Goal: Transaction & Acquisition: Subscribe to service/newsletter

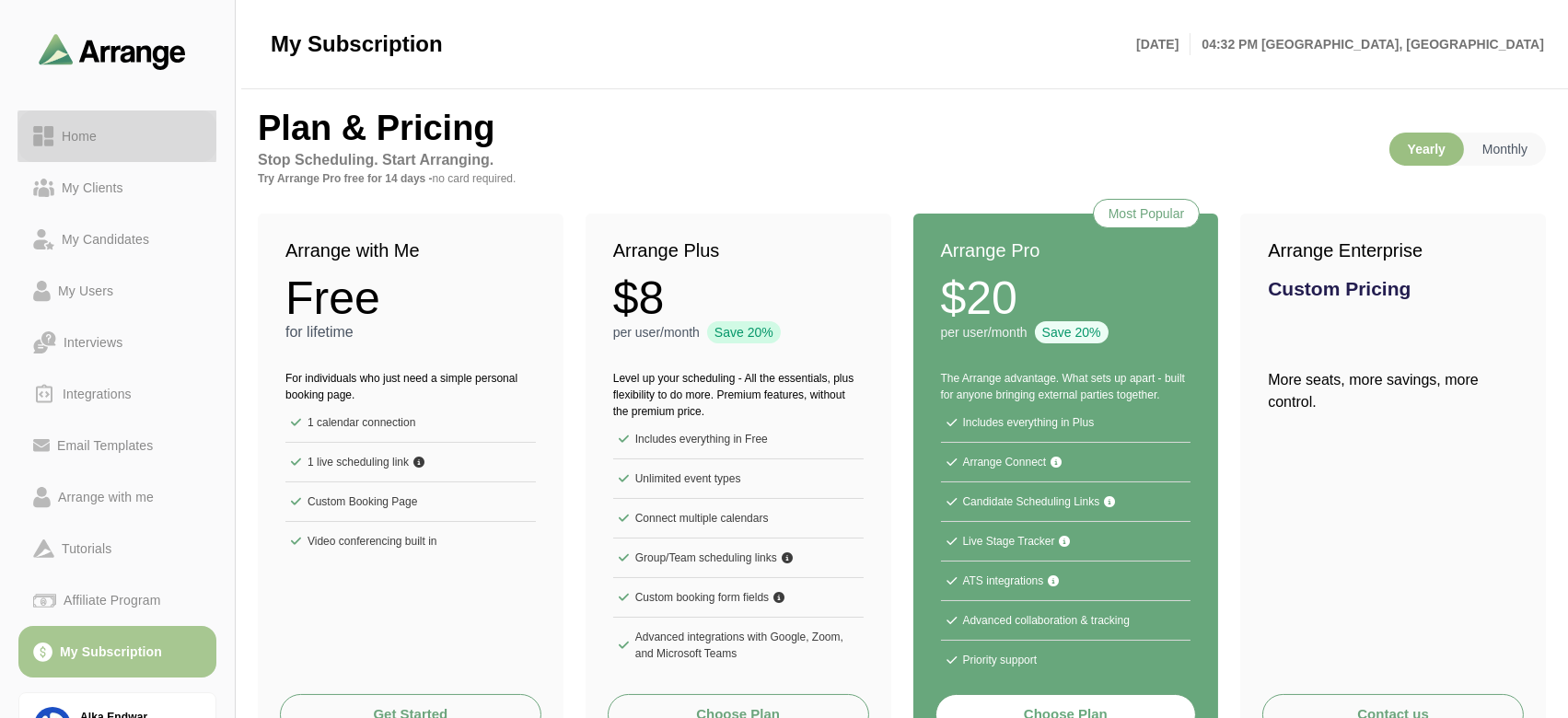
click at [120, 148] on link "Home" at bounding box center [117, 136] width 198 height 52
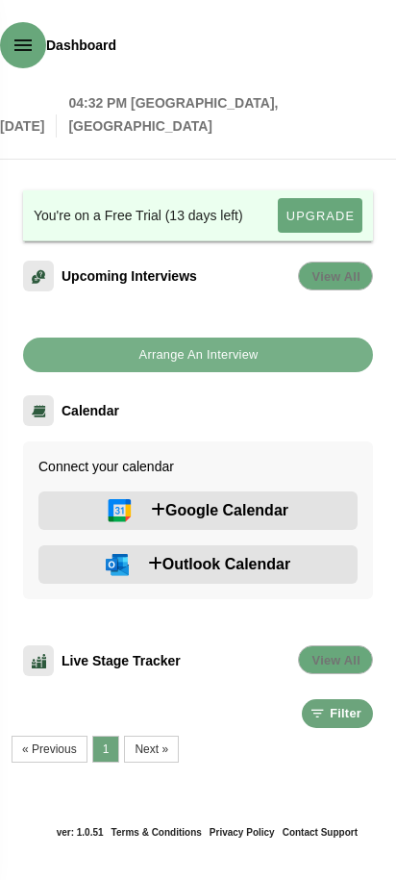
click at [146, 518] on button "Google Calendar" at bounding box center [197, 511] width 319 height 38
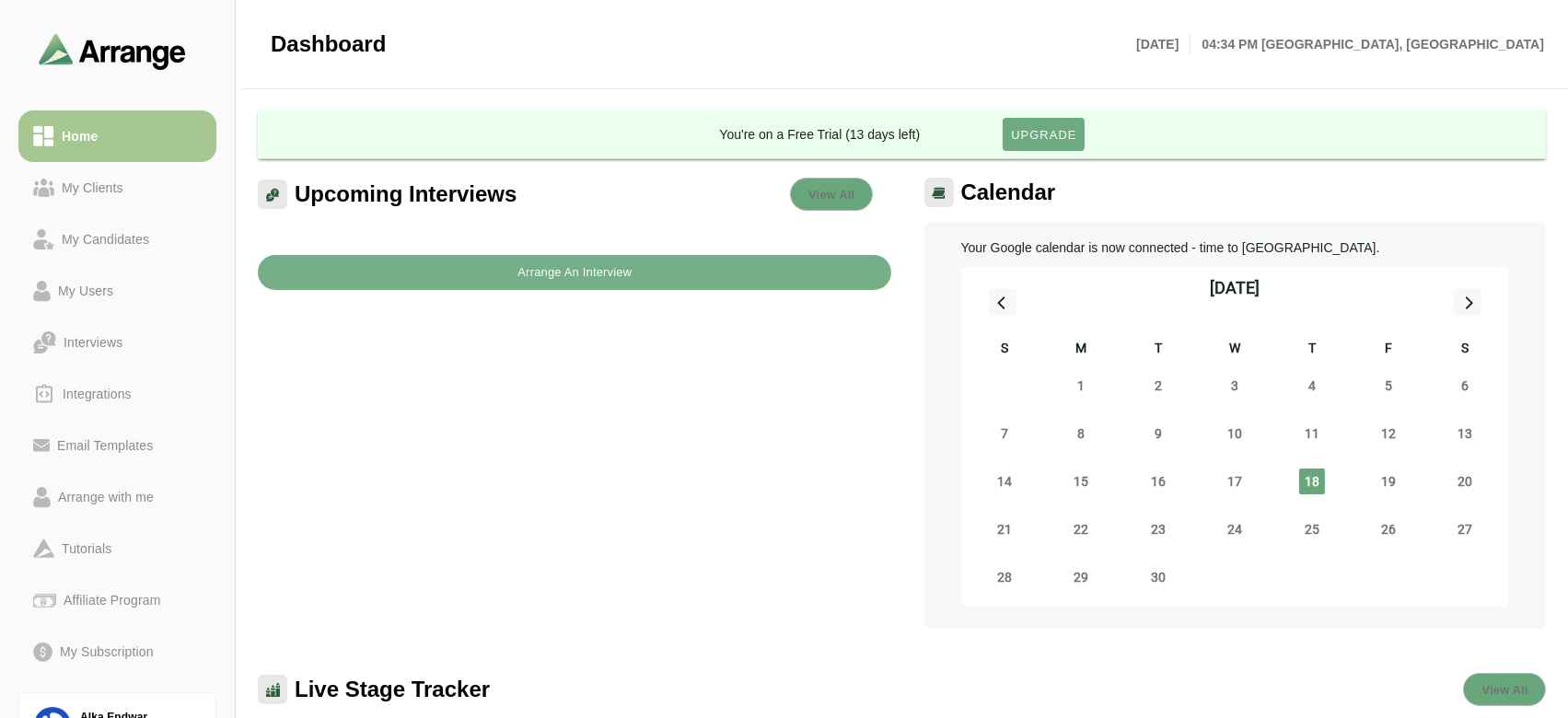
click at [1051, 138] on span "Upgrade" at bounding box center [1042, 135] width 66 height 13
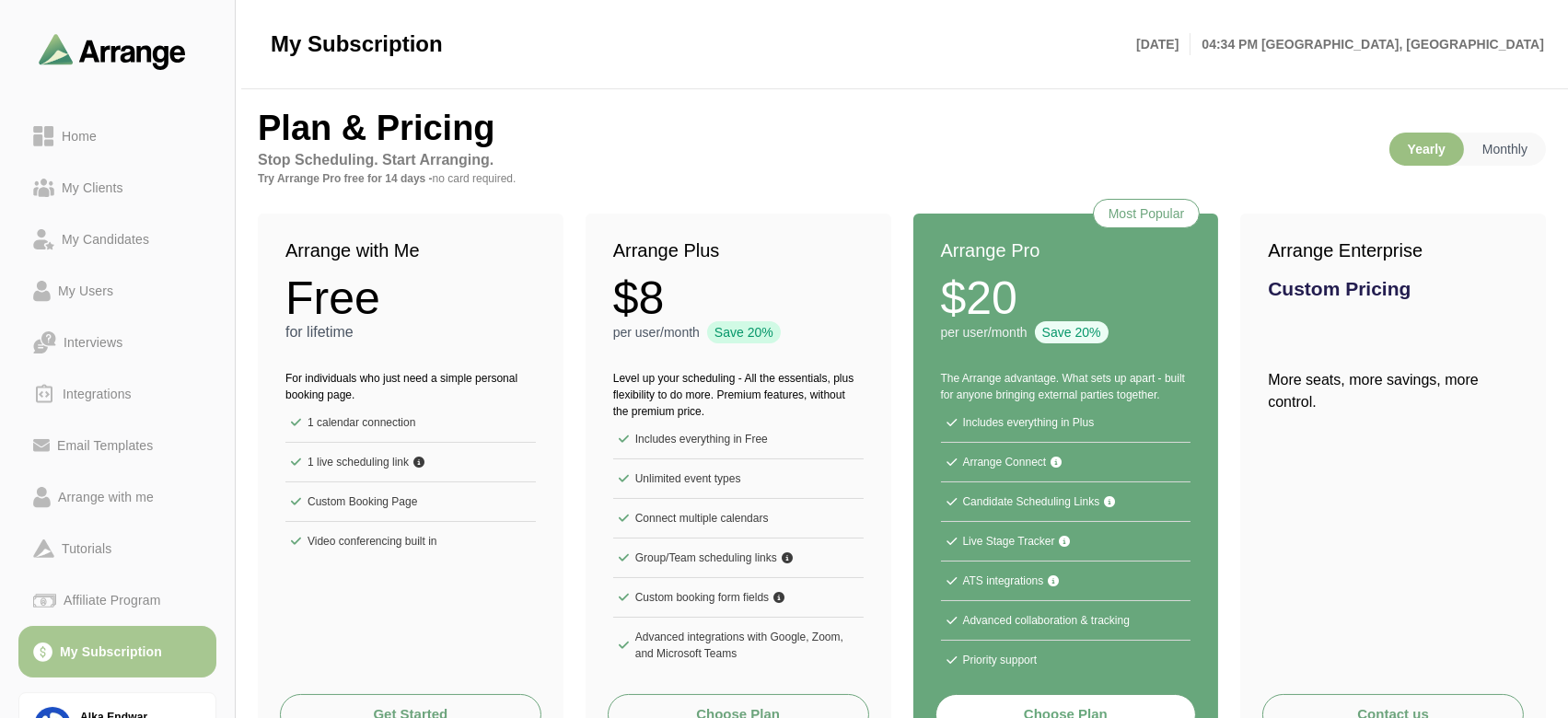
scroll to position [66, 0]
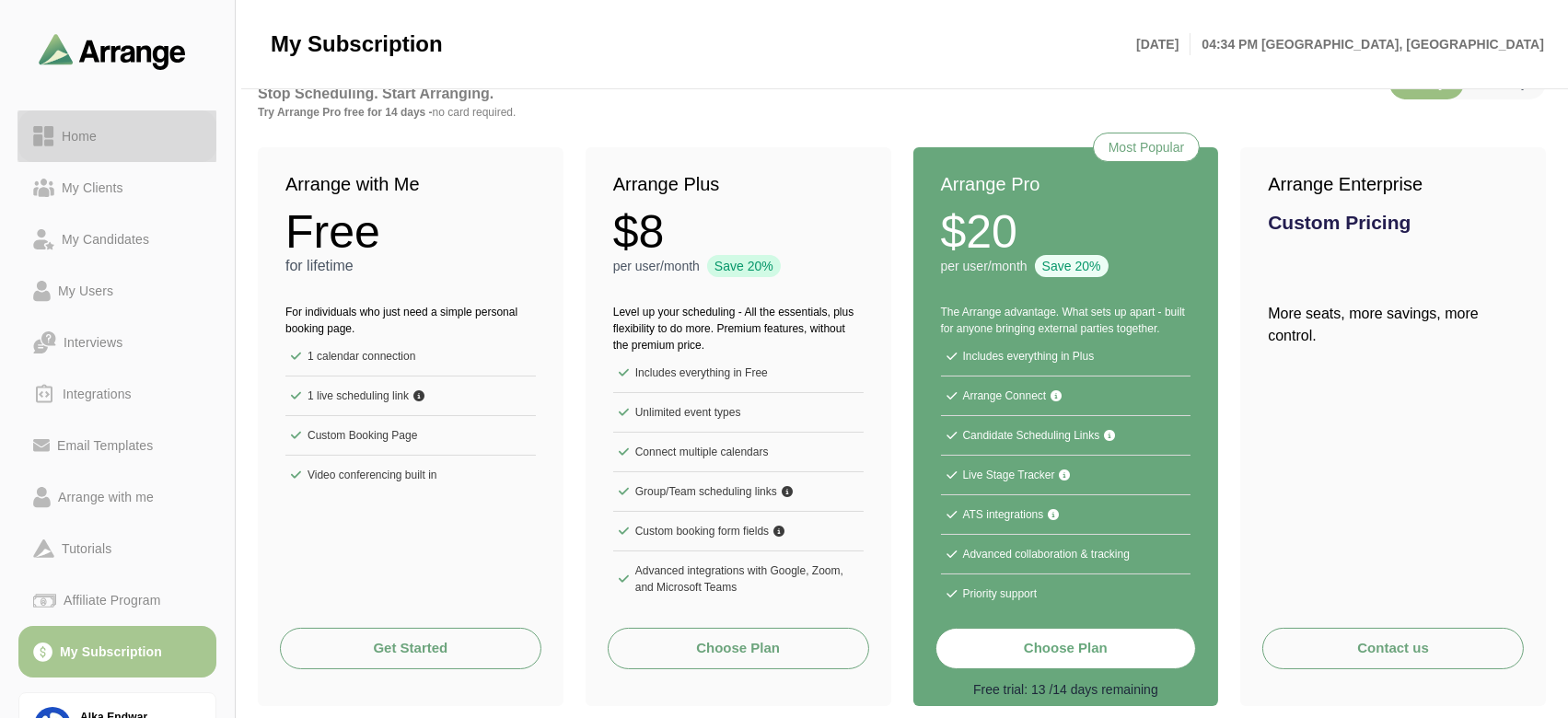
click at [99, 141] on div "Home" at bounding box center [79, 136] width 50 height 22
